Goal: Task Accomplishment & Management: Use online tool/utility

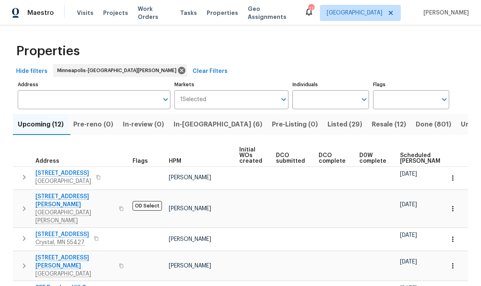
click at [186, 125] on span "In-reno (6)" at bounding box center [218, 124] width 89 height 11
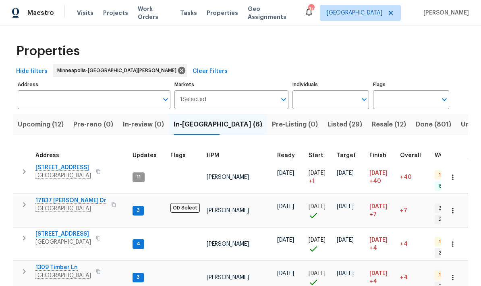
scroll to position [6, 0]
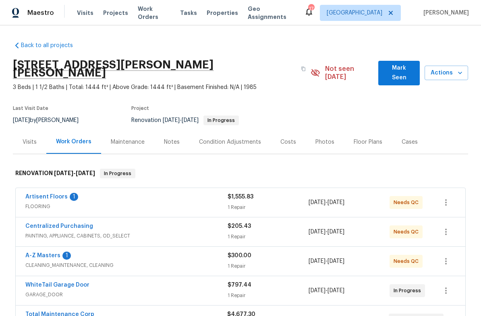
click at [35, 194] on link "Artisent Floors" at bounding box center [46, 197] width 42 height 6
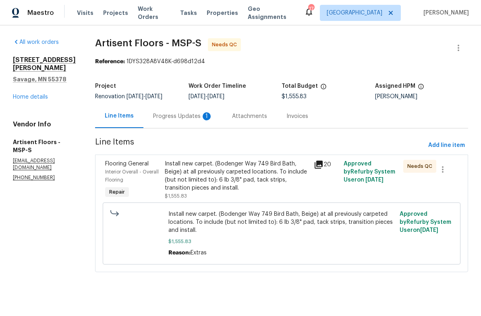
click at [159, 119] on div "Progress Updates 1" at bounding box center [183, 116] width 60 height 8
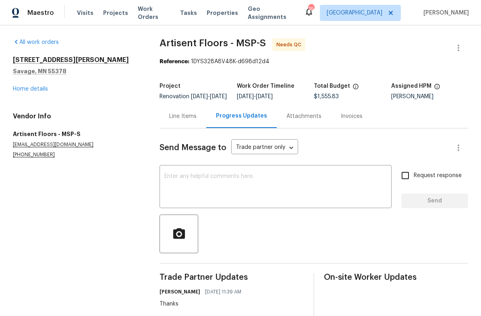
click at [172, 121] on div "Line Items" at bounding box center [182, 116] width 27 height 8
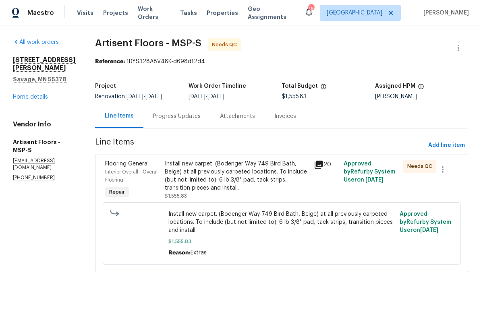
click at [190, 181] on div "Install new carpet. (Bodenger Way 749 Bird Bath, Beige) at all previously carpe…" at bounding box center [237, 176] width 144 height 32
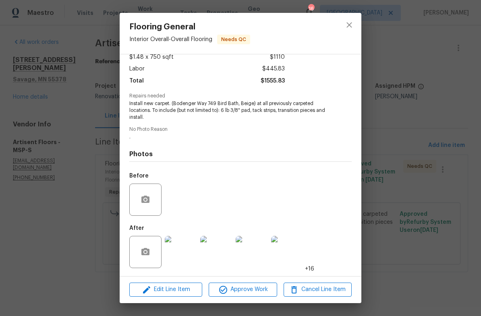
scroll to position [50, 0]
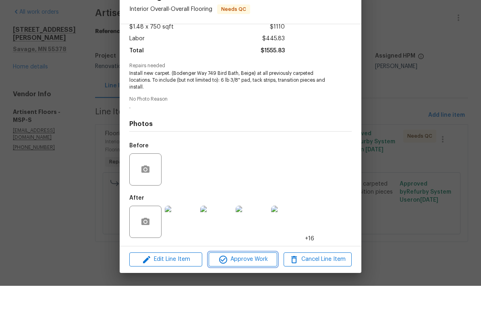
click at [239, 285] on span "Approve Work" at bounding box center [242, 290] width 63 height 10
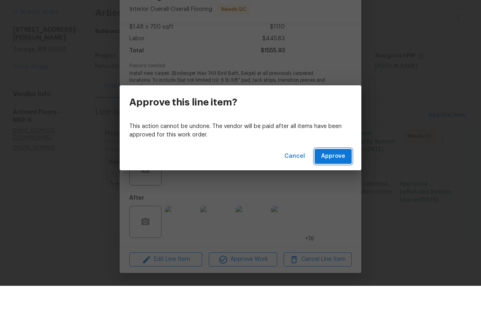
click at [329, 182] on span "Approve" at bounding box center [333, 187] width 24 height 10
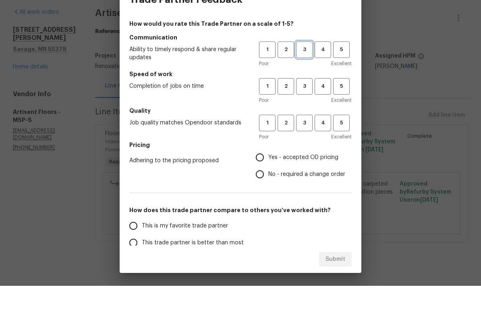
click at [304, 72] on button "3" at bounding box center [304, 80] width 17 height 17
click at [303, 108] on button "3" at bounding box center [304, 116] width 17 height 17
click at [300, 149] on span "3" at bounding box center [304, 153] width 15 height 9
click at [258, 179] on input "Yes - accepted OD pricing" at bounding box center [260, 187] width 17 height 17
radio input "true"
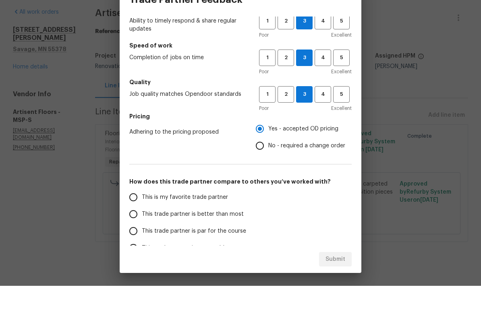
scroll to position [73, 0]
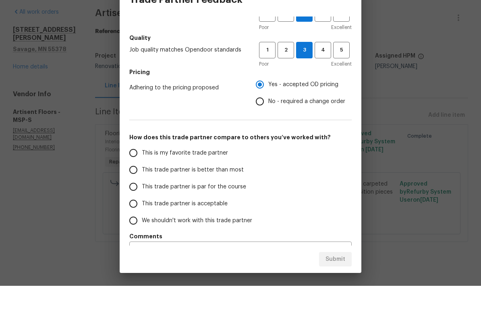
click at [135, 209] on input "This trade partner is par for the course" at bounding box center [133, 217] width 17 height 17
click at [328, 285] on span "Submit" at bounding box center [336, 290] width 20 height 10
radio input "true"
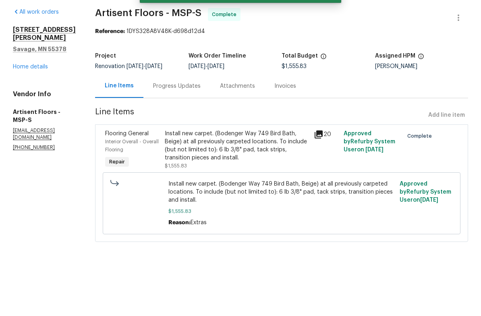
click at [22, 94] on link "Home details" at bounding box center [30, 97] width 35 height 6
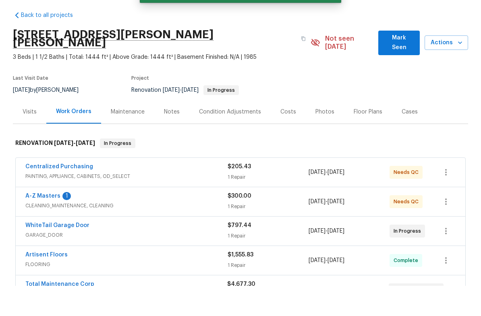
click at [35, 224] on link "A-Z Masters" at bounding box center [42, 227] width 35 height 6
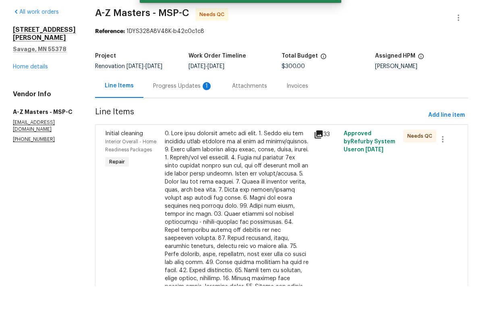
click at [153, 112] on div "Progress Updates 1" at bounding box center [183, 116] width 60 height 8
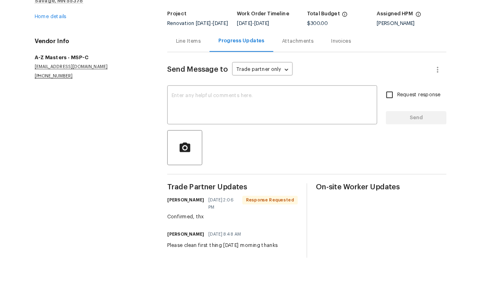
scroll to position [40, 0]
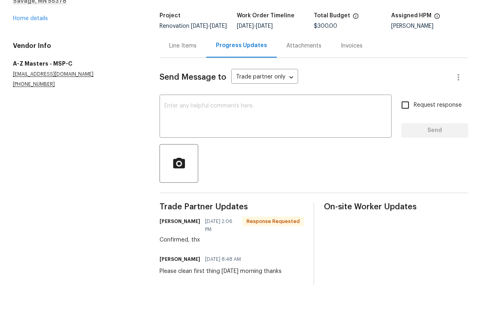
click at [173, 133] on textarea at bounding box center [275, 147] width 223 height 28
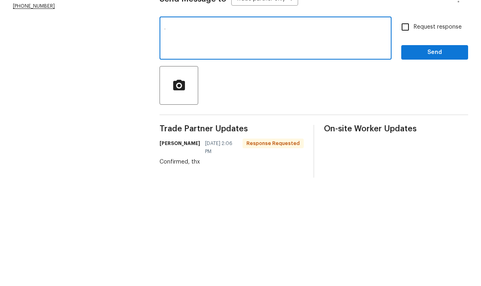
type textarea "."
click at [428, 156] on span "Send" at bounding box center [435, 161] width 54 height 10
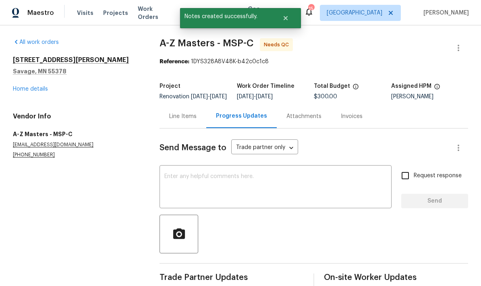
click at [17, 86] on link "Home details" at bounding box center [30, 89] width 35 height 6
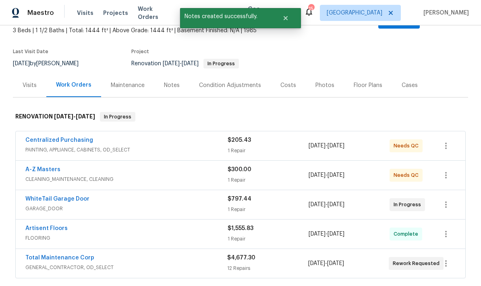
scroll to position [60, 0]
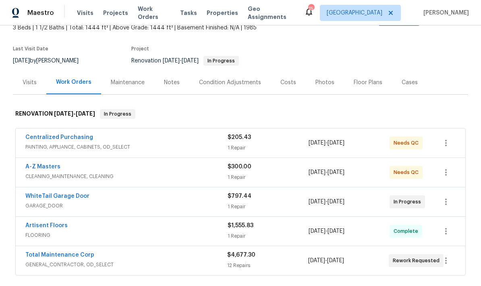
click at [40, 202] on span "GARAGE_DOOR" at bounding box center [126, 206] width 202 height 8
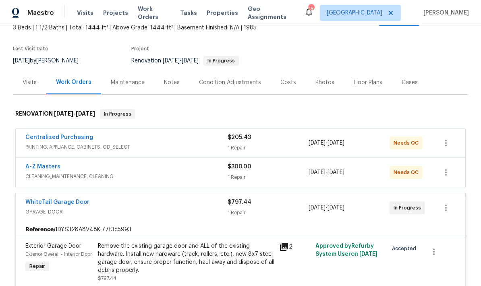
click at [37, 200] on link "WhiteTail Garage Door" at bounding box center [57, 203] width 64 height 6
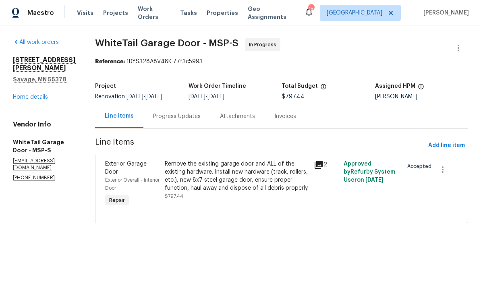
click at [157, 118] on div "Progress Updates" at bounding box center [177, 116] width 48 height 8
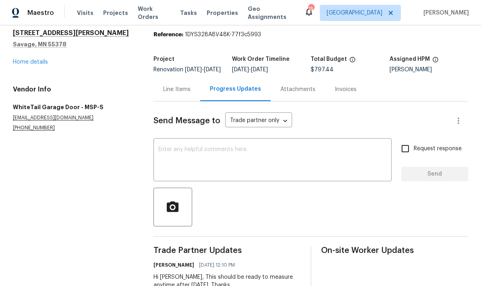
scroll to position [27, 0]
click at [178, 94] on div "Line Items" at bounding box center [176, 90] width 27 height 8
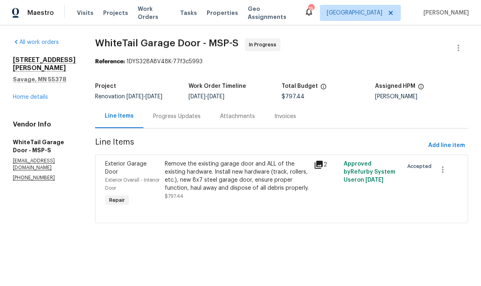
click at [19, 94] on link "Home details" at bounding box center [30, 97] width 35 height 6
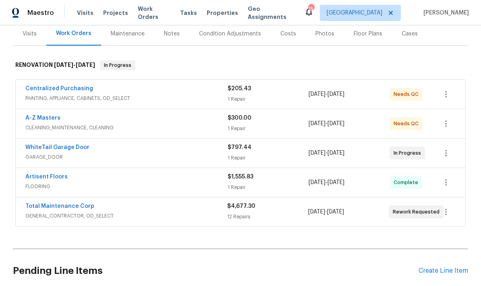
scroll to position [114, 0]
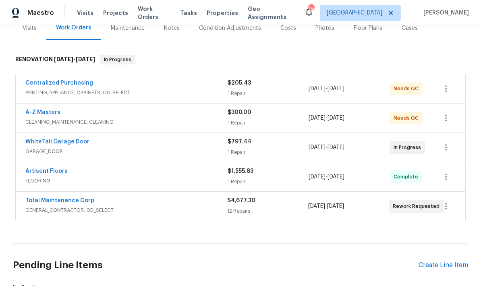
click at [35, 110] on link "A-Z Masters" at bounding box center [42, 113] width 35 height 6
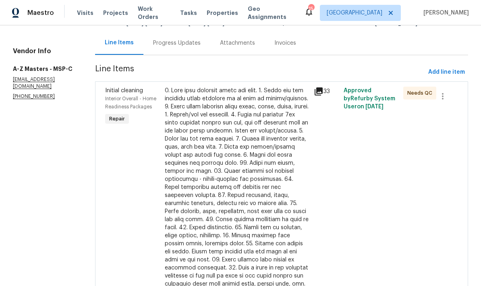
scroll to position [73, 0]
click at [165, 127] on div at bounding box center [237, 196] width 144 height 218
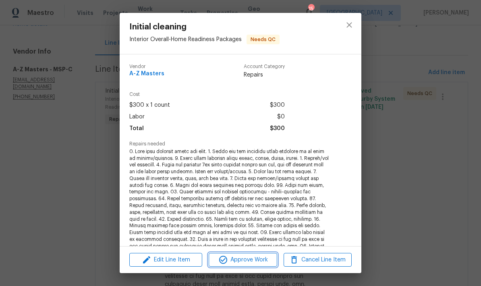
click at [238, 262] on span "Approve Work" at bounding box center [242, 260] width 63 height 10
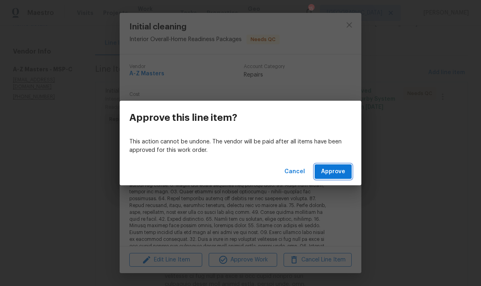
click at [332, 169] on span "Approve" at bounding box center [333, 172] width 24 height 10
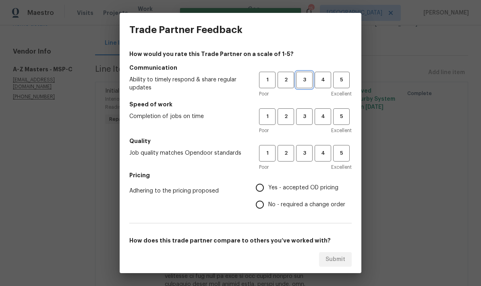
click at [303, 78] on span "3" at bounding box center [304, 79] width 15 height 9
click at [302, 150] on span "3" at bounding box center [304, 153] width 15 height 9
click at [302, 119] on span "3" at bounding box center [304, 116] width 15 height 9
click at [256, 187] on input "Yes - accepted OD pricing" at bounding box center [260, 187] width 17 height 17
radio input "true"
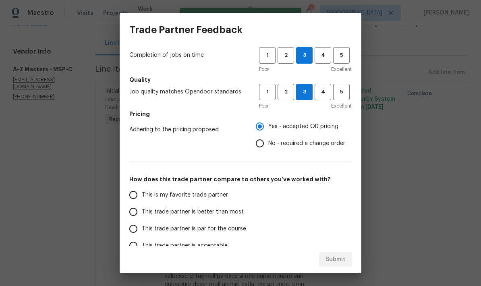
scroll to position [62, 0]
click at [133, 235] on input "This trade partner is par for the course" at bounding box center [133, 228] width 17 height 17
click at [333, 259] on span "Submit" at bounding box center [336, 260] width 20 height 10
radio input "true"
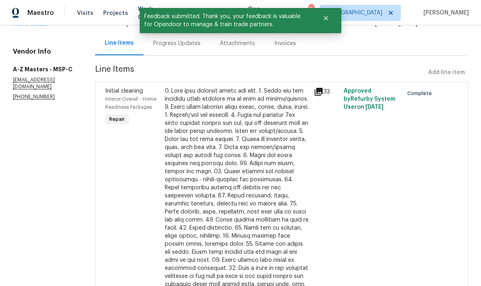
click at [18, 27] on link "Home details" at bounding box center [30, 24] width 35 height 6
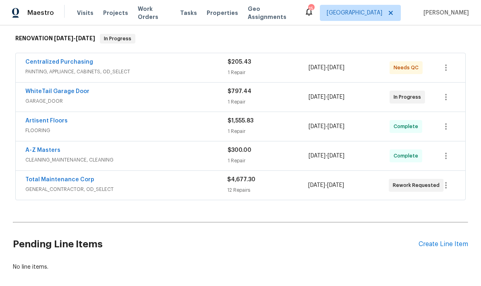
scroll to position [134, 0]
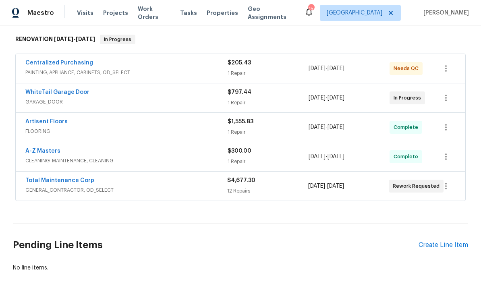
click at [43, 90] on link "WhiteTail Garage Door" at bounding box center [57, 93] width 64 height 6
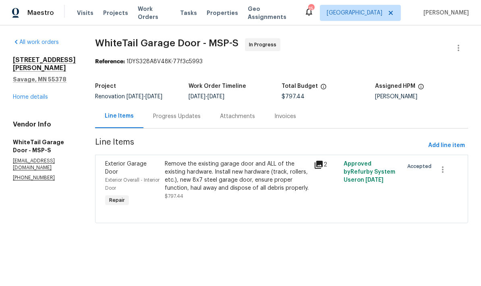
click at [19, 94] on link "Home details" at bounding box center [30, 97] width 35 height 6
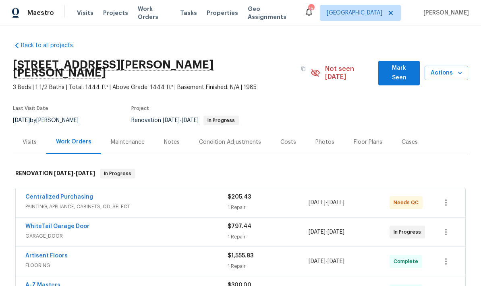
click at [455, 68] on span "Actions" at bounding box center [446, 73] width 31 height 10
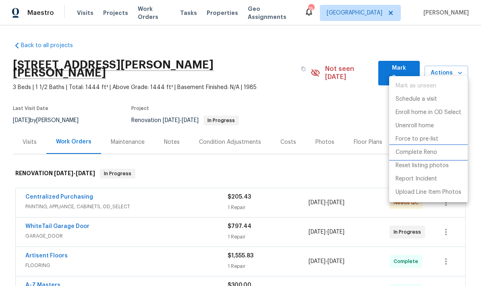
click at [404, 154] on p "Complete Reno" at bounding box center [417, 152] width 42 height 8
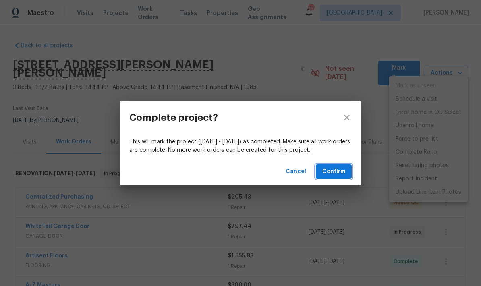
click at [327, 172] on span "Confirm" at bounding box center [334, 172] width 23 height 10
